Goal: Transaction & Acquisition: Purchase product/service

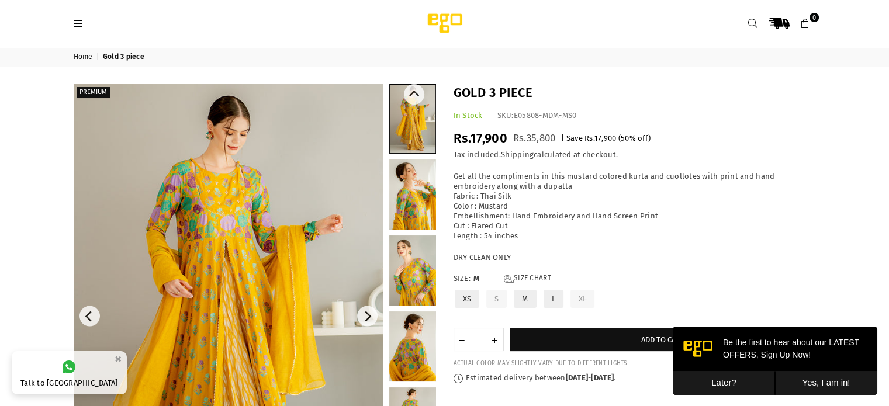
click at [411, 119] on link at bounding box center [413, 119] width 46 height 68
click at [415, 196] on link at bounding box center [412, 194] width 47 height 70
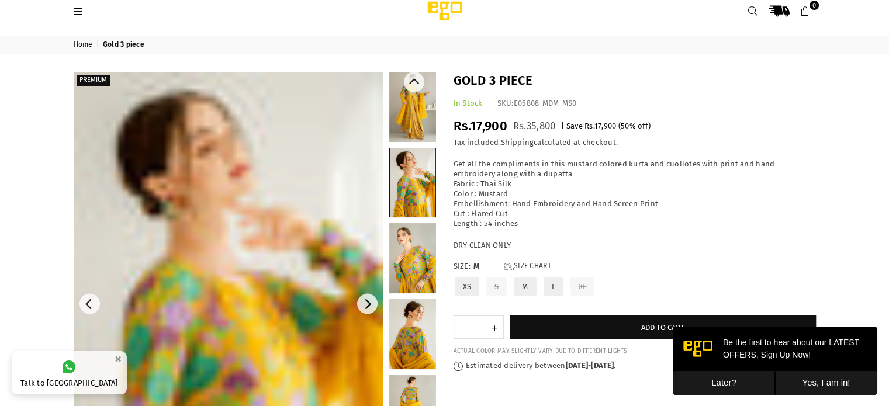
scroll to position [12, 0]
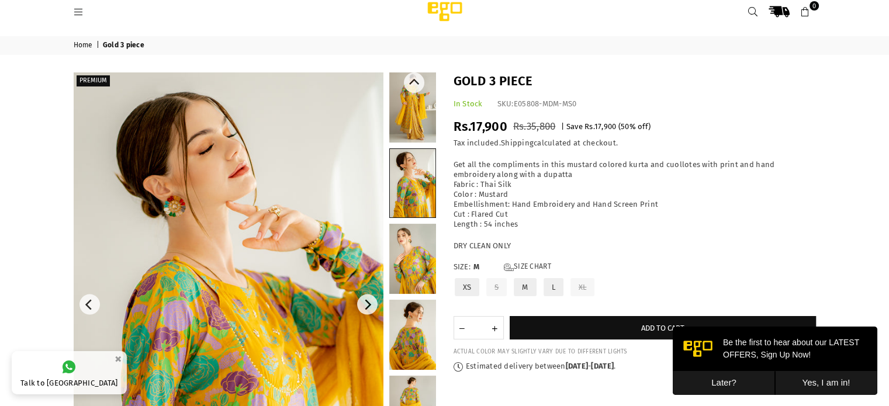
click at [416, 103] on link at bounding box center [412, 107] width 47 height 70
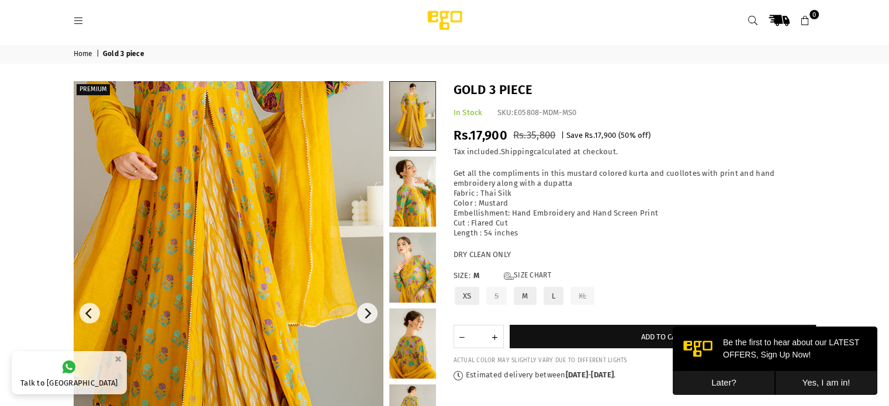
scroll to position [0, 0]
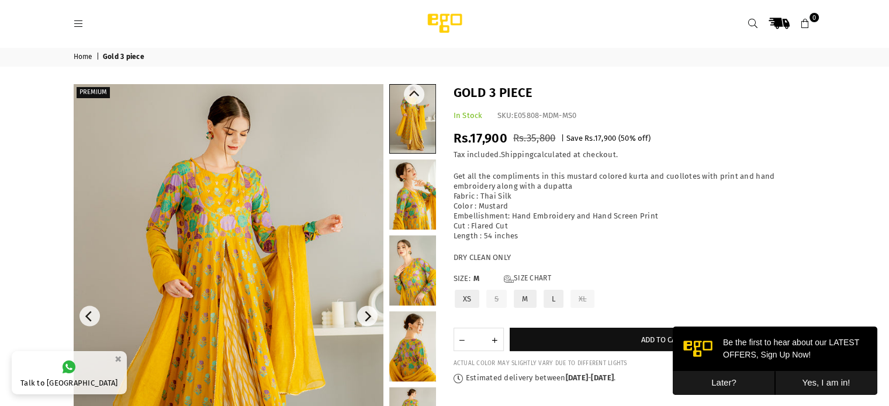
click at [407, 214] on link at bounding box center [412, 194] width 47 height 70
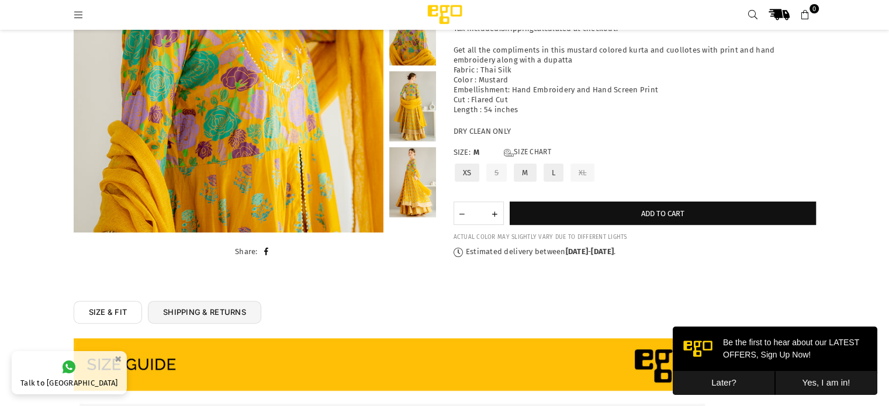
scroll to position [299, 0]
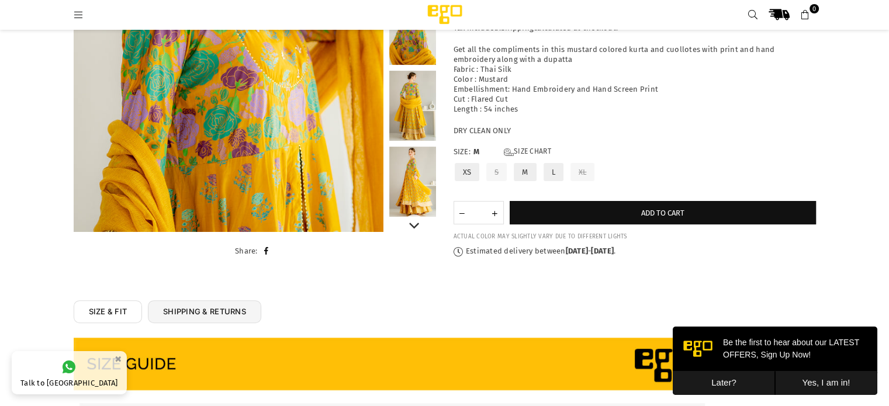
click at [404, 183] on link at bounding box center [412, 182] width 47 height 70
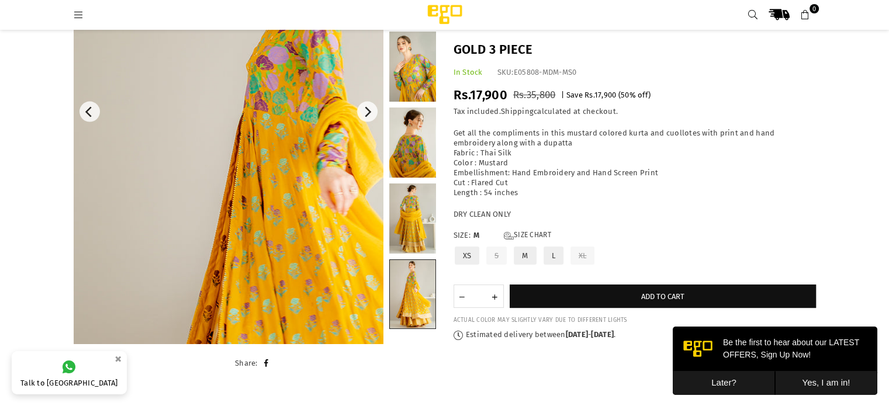
scroll to position [185, 0]
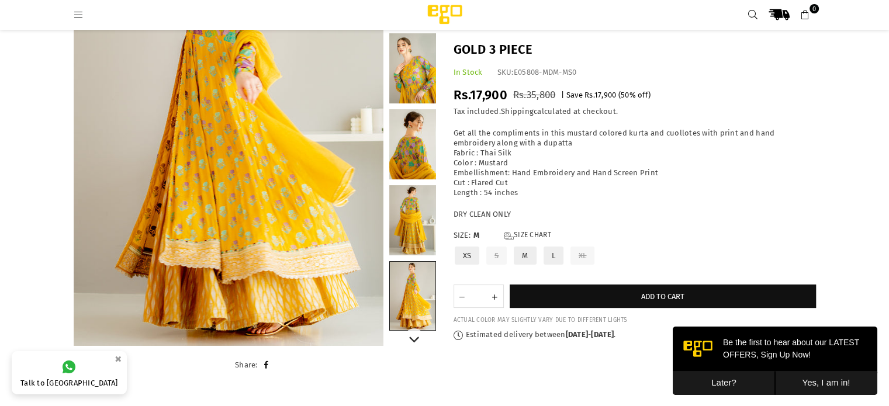
click at [407, 223] on link at bounding box center [412, 220] width 47 height 70
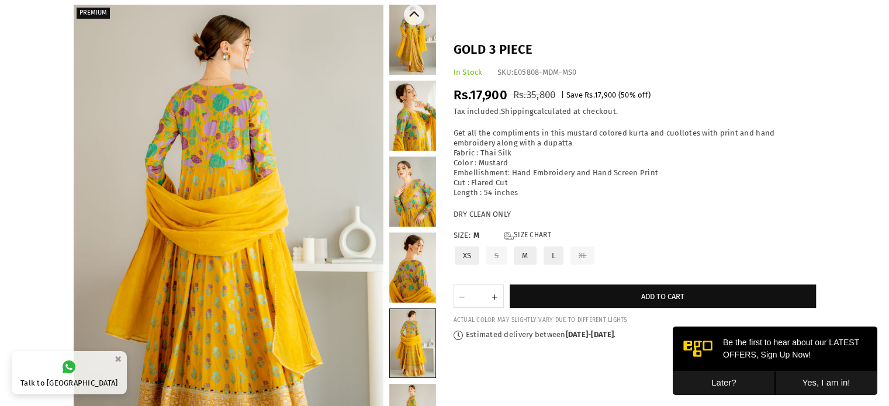
scroll to position [65, 0]
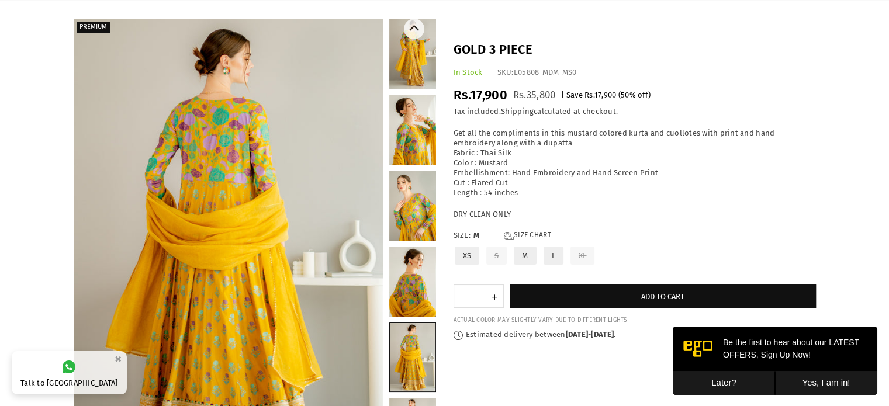
click at [404, 117] on link at bounding box center [412, 130] width 47 height 70
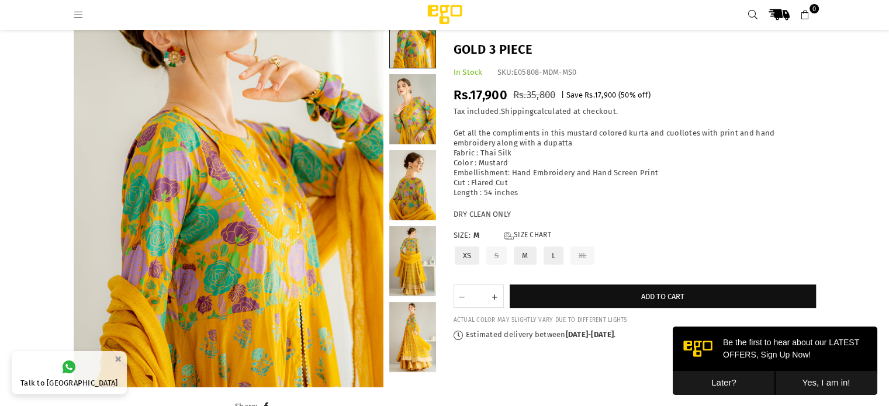
scroll to position [140, 0]
